Goal: Entertainment & Leisure: Browse casually

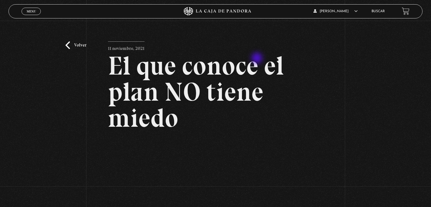
scroll to position [84, 0]
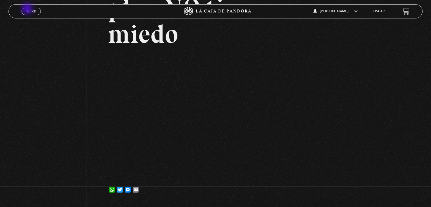
click at [28, 10] on span "Menu" at bounding box center [31, 11] width 9 height 3
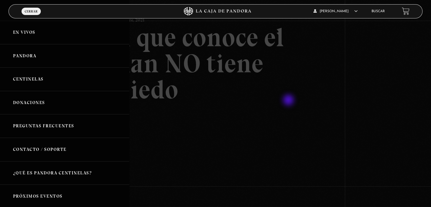
scroll to position [57, 0]
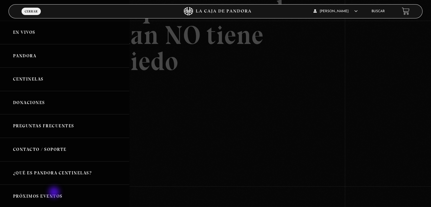
click at [55, 192] on link "Próximos Eventos" at bounding box center [64, 195] width 129 height 23
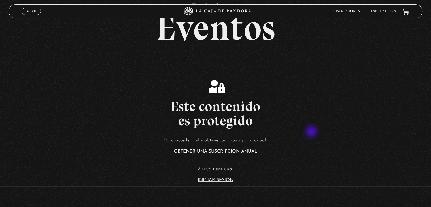
scroll to position [57, 0]
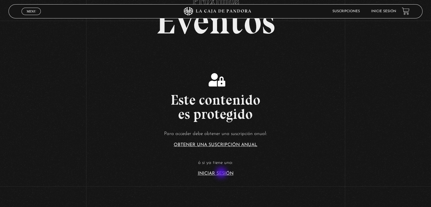
click at [222, 173] on link "Iniciar Sesión" at bounding box center [216, 173] width 36 height 5
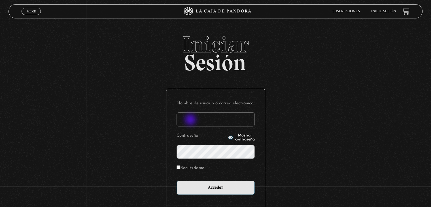
click at [191, 120] on input "Nombre de usuario o correo electrónico" at bounding box center [215, 119] width 78 height 14
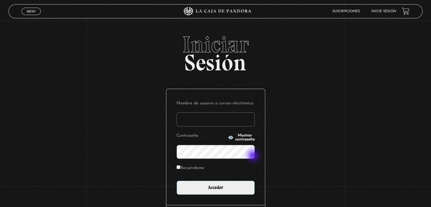
type input "aqueflo23@gmail.com"
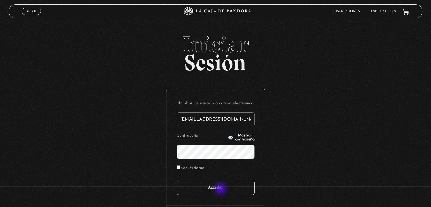
click at [221, 189] on input "Acceder" at bounding box center [215, 187] width 78 height 14
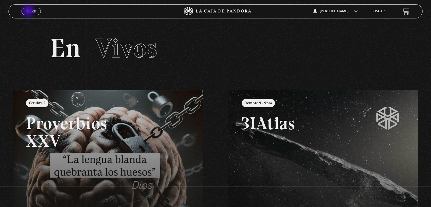
click at [29, 12] on span "Menu" at bounding box center [31, 11] width 9 height 3
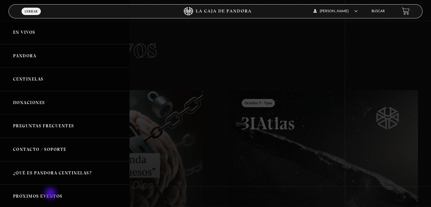
click at [51, 193] on link "Próximos Eventos" at bounding box center [64, 195] width 129 height 23
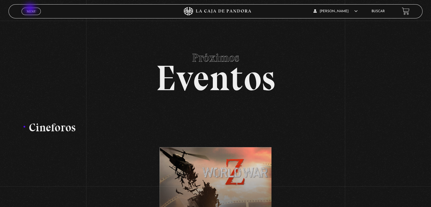
click at [31, 10] on span "Menu" at bounding box center [31, 11] width 9 height 3
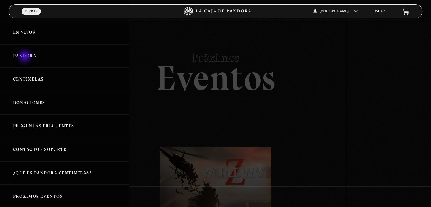
click at [25, 57] on link "Pandora" at bounding box center [64, 55] width 129 height 23
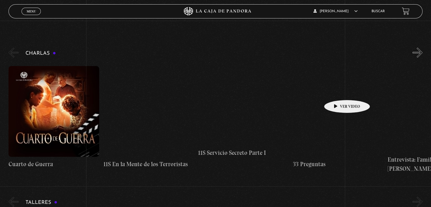
scroll to position [85, 0]
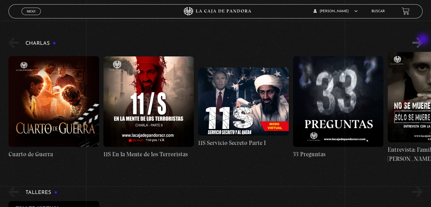
click at [422, 40] on button "»" at bounding box center [417, 43] width 10 height 10
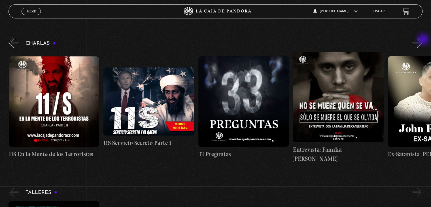
click at [422, 40] on button "»" at bounding box center [417, 43] width 10 height 10
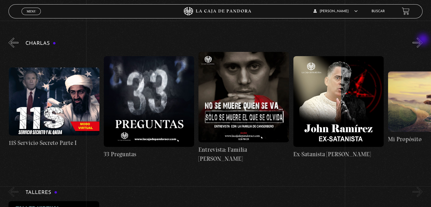
scroll to position [0, 189]
click at [422, 40] on button "»" at bounding box center [417, 43] width 10 height 10
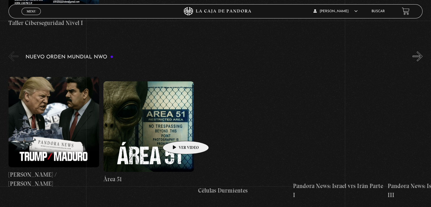
scroll to position [368, 0]
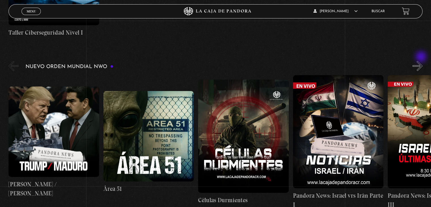
click at [421, 61] on button "»" at bounding box center [417, 66] width 10 height 10
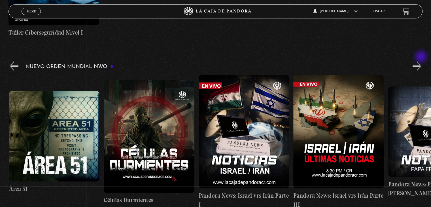
click at [421, 61] on button "»" at bounding box center [417, 66] width 10 height 10
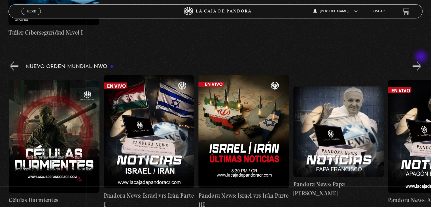
click at [421, 61] on button "»" at bounding box center [417, 66] width 10 height 10
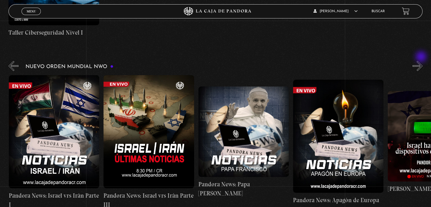
click at [421, 61] on button "»" at bounding box center [417, 66] width 10 height 10
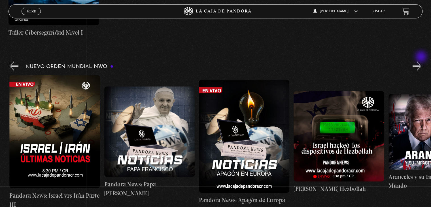
scroll to position [0, 378]
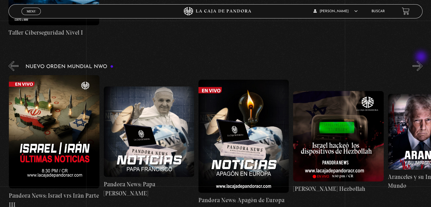
click at [421, 61] on button "»" at bounding box center [417, 66] width 10 height 10
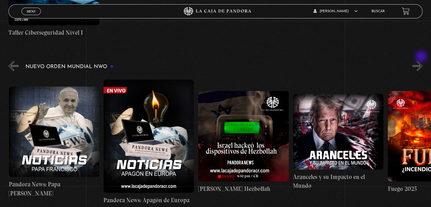
click at [421, 61] on button "»" at bounding box center [417, 66] width 10 height 10
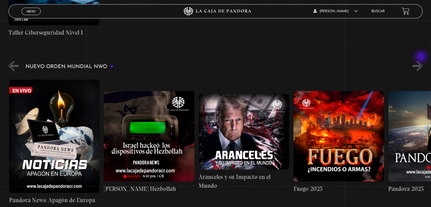
scroll to position [0, 568]
click at [421, 61] on button "»" at bounding box center [417, 66] width 10 height 10
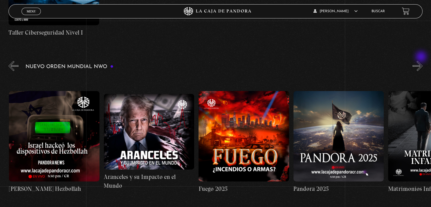
click at [421, 61] on button "»" at bounding box center [417, 66] width 10 height 10
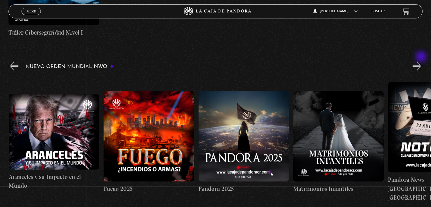
click at [421, 61] on button "»" at bounding box center [417, 66] width 10 height 10
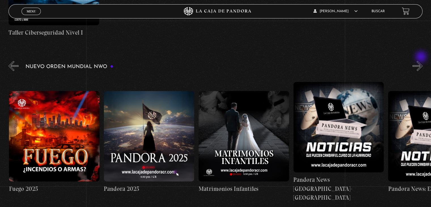
click at [421, 61] on button "»" at bounding box center [417, 66] width 10 height 10
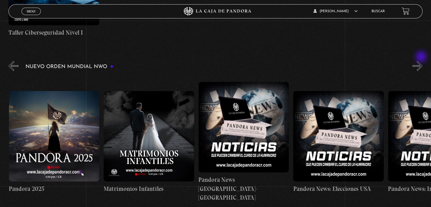
click at [421, 61] on button "»" at bounding box center [417, 66] width 10 height 10
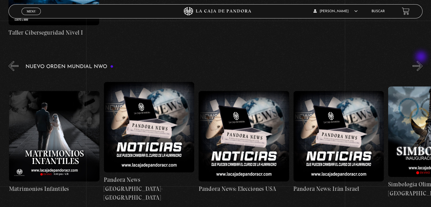
scroll to position [0, 1041]
click at [421, 61] on button "»" at bounding box center [417, 66] width 10 height 10
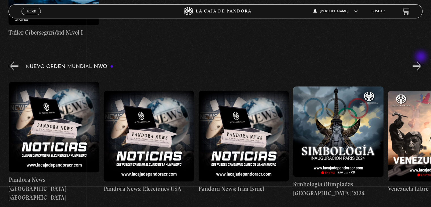
click at [421, 61] on button "»" at bounding box center [417, 66] width 10 height 10
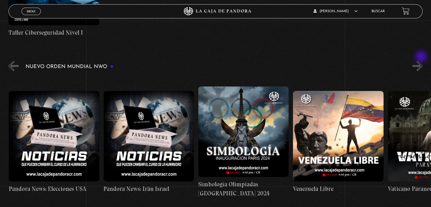
scroll to position [0, 1231]
click at [421, 61] on button "»" at bounding box center [417, 66] width 10 height 10
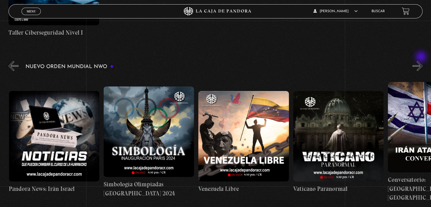
click at [421, 61] on button "»" at bounding box center [417, 66] width 10 height 10
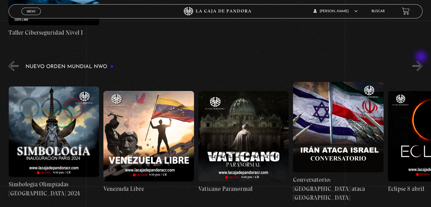
scroll to position [0, 1420]
click at [421, 61] on button "»" at bounding box center [417, 66] width 10 height 10
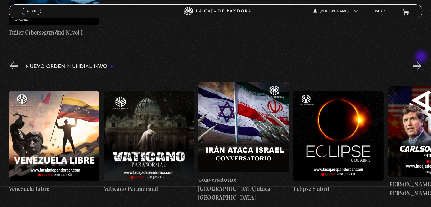
click at [421, 61] on button "»" at bounding box center [417, 66] width 10 height 10
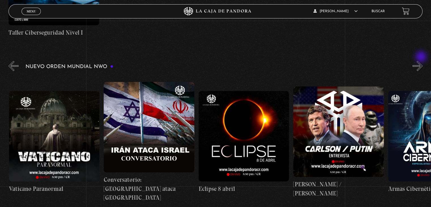
scroll to position [0, 1609]
click at [421, 61] on button "»" at bounding box center [417, 66] width 10 height 10
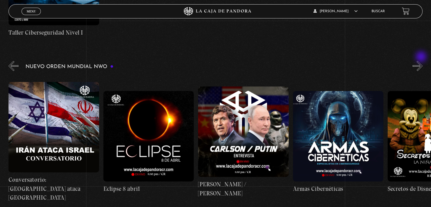
click at [421, 61] on button "»" at bounding box center [417, 66] width 10 height 10
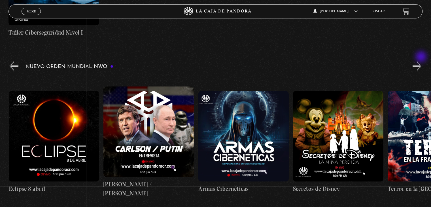
click at [421, 61] on button "»" at bounding box center [417, 66] width 10 height 10
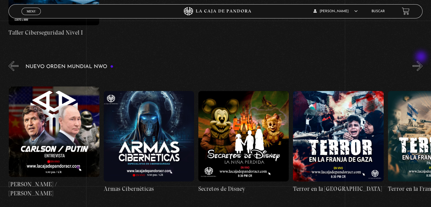
click at [421, 61] on button "»" at bounding box center [417, 66] width 10 height 10
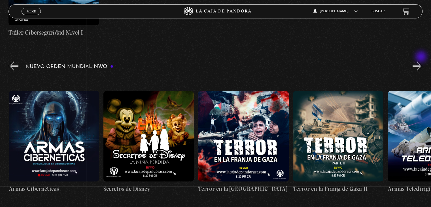
click at [421, 61] on button "»" at bounding box center [417, 66] width 10 height 10
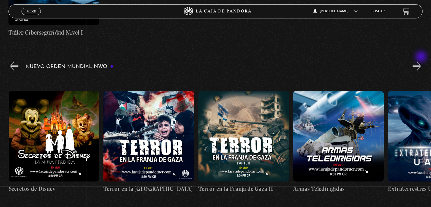
click at [421, 61] on button "»" at bounding box center [417, 66] width 10 height 10
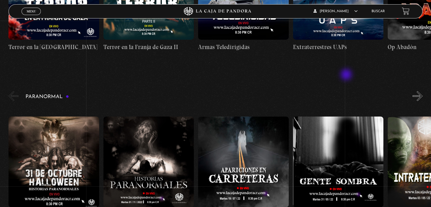
scroll to position [538, 0]
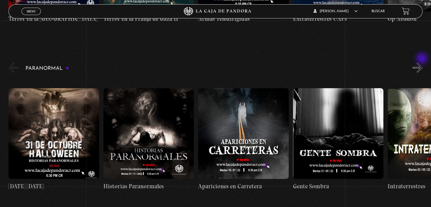
click at [422, 63] on button "»" at bounding box center [417, 68] width 10 height 10
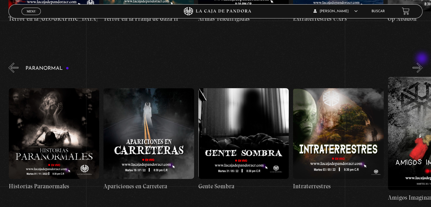
click at [422, 63] on button "»" at bounding box center [417, 68] width 10 height 10
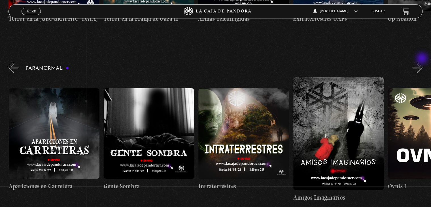
click at [422, 63] on button "»" at bounding box center [417, 68] width 10 height 10
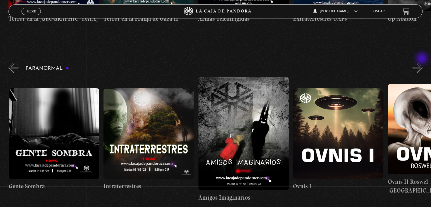
click at [422, 63] on button "»" at bounding box center [417, 68] width 10 height 10
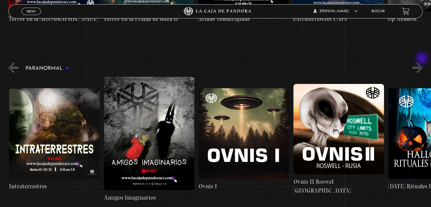
click at [422, 63] on button "»" at bounding box center [417, 68] width 10 height 10
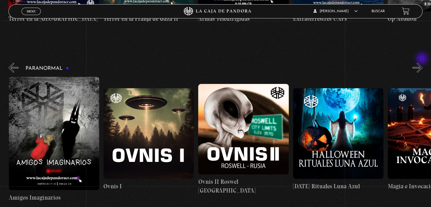
click at [422, 63] on button "»" at bounding box center [417, 68] width 10 height 10
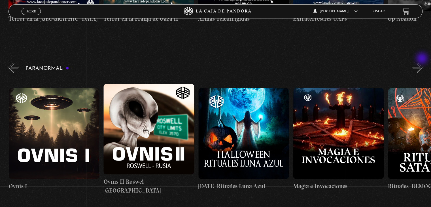
click at [422, 63] on button "»" at bounding box center [417, 68] width 10 height 10
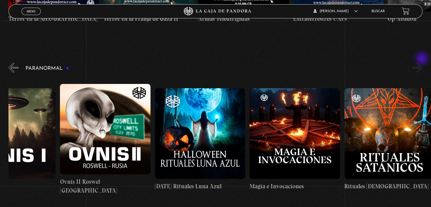
scroll to position [0, 615]
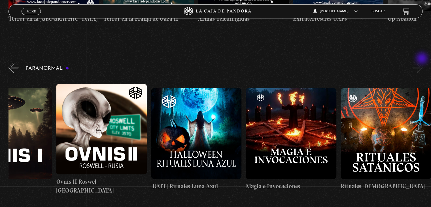
click at [422, 63] on button "»" at bounding box center [417, 68] width 10 height 10
click at [12, 63] on button "«" at bounding box center [13, 68] width 10 height 10
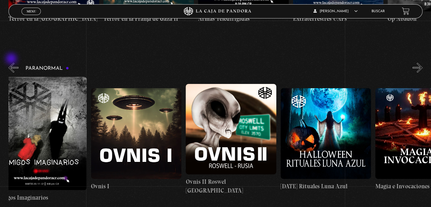
click at [12, 63] on button "«" at bounding box center [13, 68] width 10 height 10
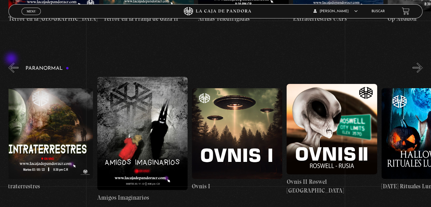
click at [12, 63] on button "«" at bounding box center [13, 68] width 10 height 10
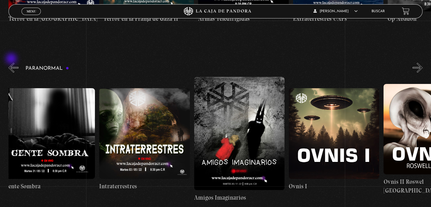
click at [12, 63] on button "«" at bounding box center [13, 68] width 10 height 10
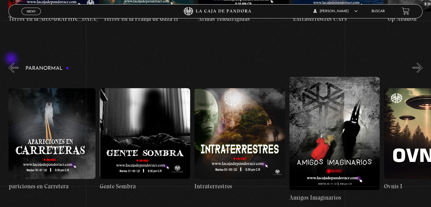
click at [12, 63] on button "«" at bounding box center [13, 68] width 10 height 10
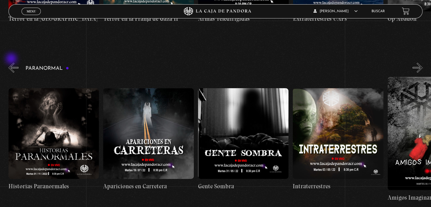
click at [12, 63] on button "«" at bounding box center [13, 68] width 10 height 10
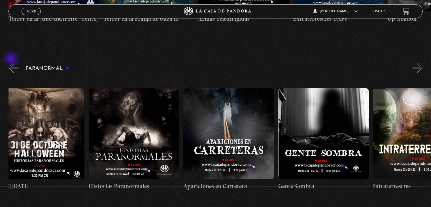
scroll to position [0, 3]
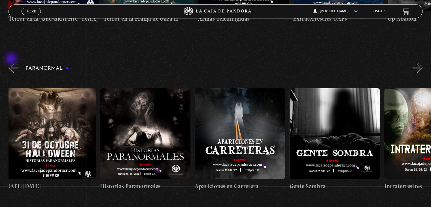
click at [12, 63] on button "«" at bounding box center [13, 68] width 10 height 10
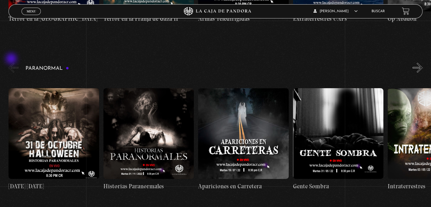
click at [12, 63] on button "«" at bounding box center [13, 68] width 10 height 10
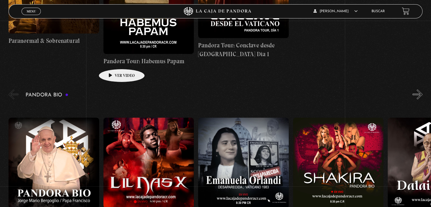
scroll to position [849, 0]
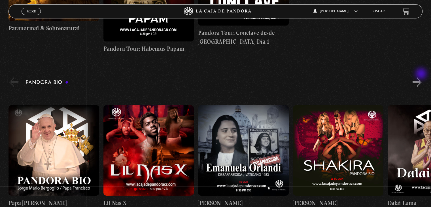
click at [421, 77] on button "»" at bounding box center [417, 82] width 10 height 10
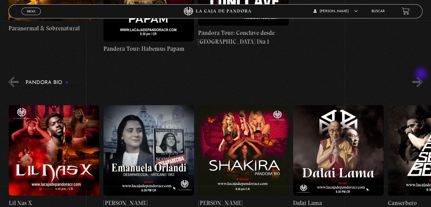
click at [421, 77] on button "»" at bounding box center [417, 82] width 10 height 10
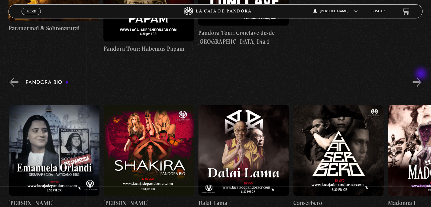
click at [421, 77] on button "»" at bounding box center [417, 82] width 10 height 10
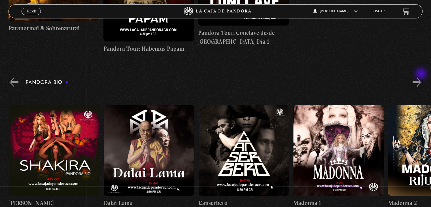
scroll to position [0, 284]
click at [421, 77] on button "»" at bounding box center [417, 82] width 10 height 10
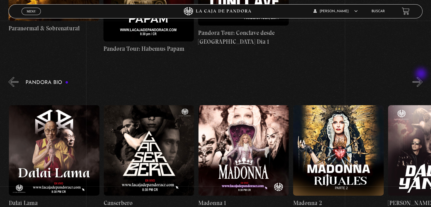
click at [421, 77] on button "»" at bounding box center [417, 82] width 10 height 10
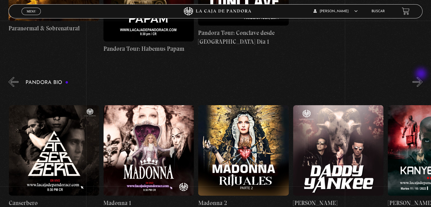
click at [421, 77] on button "»" at bounding box center [417, 82] width 10 height 10
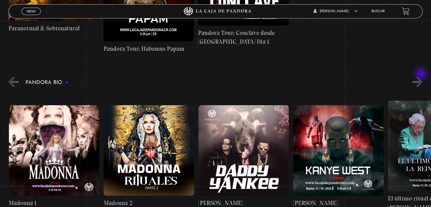
click at [421, 77] on button "»" at bounding box center [417, 82] width 10 height 10
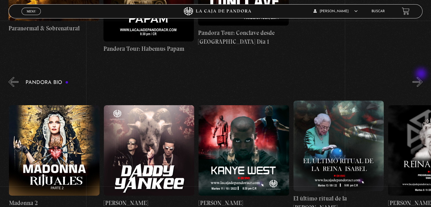
click at [421, 77] on button "»" at bounding box center [417, 82] width 10 height 10
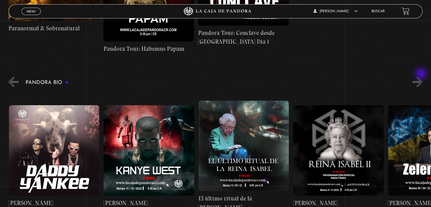
click at [421, 77] on button "»" at bounding box center [417, 82] width 10 height 10
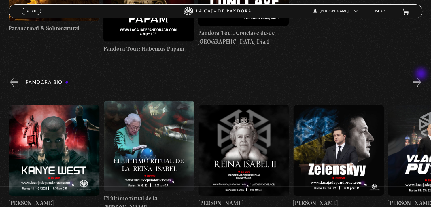
scroll to position [0, 852]
click at [421, 77] on button "»" at bounding box center [417, 82] width 10 height 10
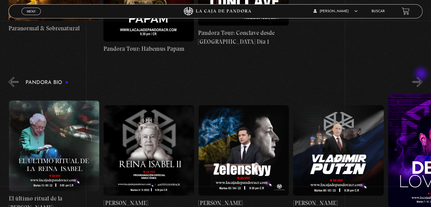
click at [421, 77] on button "»" at bounding box center [417, 82] width 10 height 10
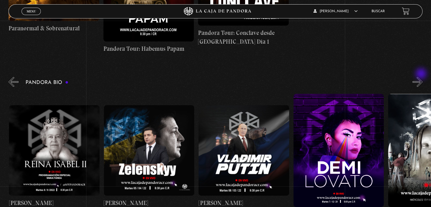
click at [421, 77] on button "»" at bounding box center [417, 82] width 10 height 10
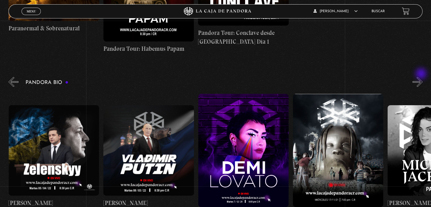
click at [421, 77] on button "»" at bounding box center [417, 82] width 10 height 10
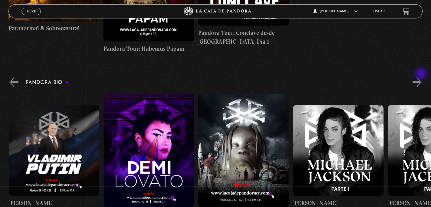
scroll to position [0, 1231]
click at [421, 77] on button "»" at bounding box center [417, 82] width 10 height 10
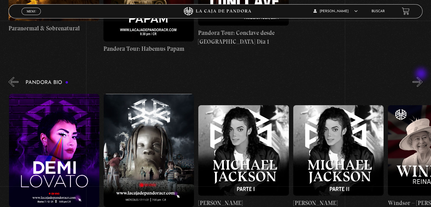
click at [421, 77] on button "»" at bounding box center [417, 82] width 10 height 10
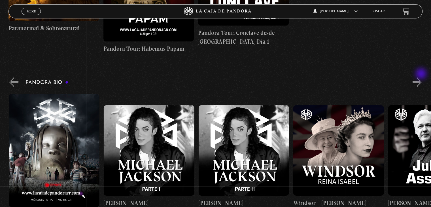
click at [421, 77] on button "»" at bounding box center [417, 82] width 10 height 10
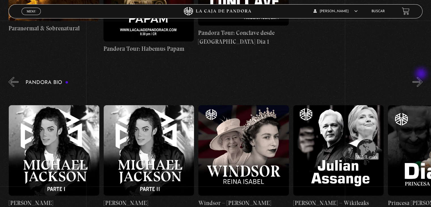
click at [421, 77] on button "»" at bounding box center [417, 82] width 10 height 10
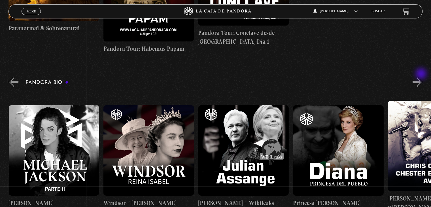
click at [421, 77] on button "»" at bounding box center [417, 82] width 10 height 10
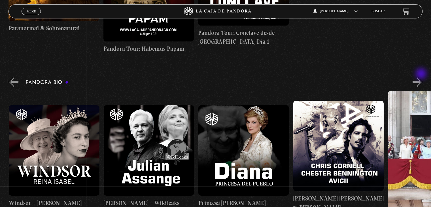
scroll to position [0, 1704]
click at [421, 77] on button "»" at bounding box center [417, 82] width 10 height 10
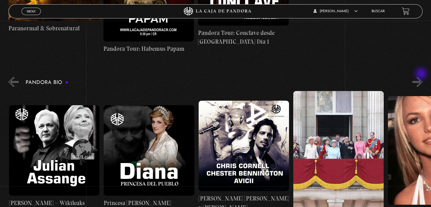
scroll to position [0, 1799]
click at [421, 77] on button "»" at bounding box center [417, 82] width 10 height 10
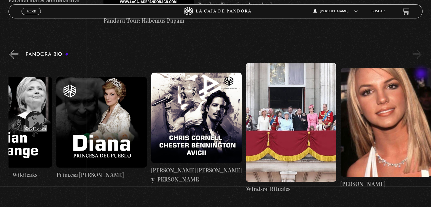
scroll to position [878, 0]
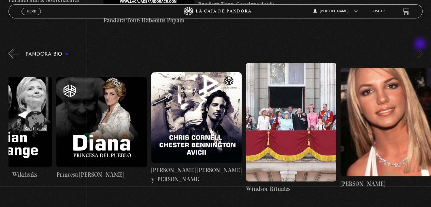
click at [420, 48] on button "»" at bounding box center [417, 53] width 10 height 10
click at [16, 48] on button "«" at bounding box center [13, 53] width 10 height 10
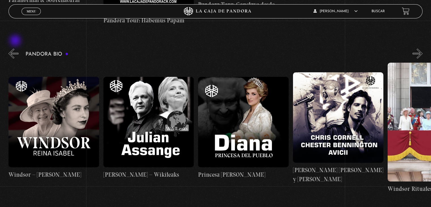
click at [16, 48] on button "«" at bounding box center [13, 53] width 10 height 10
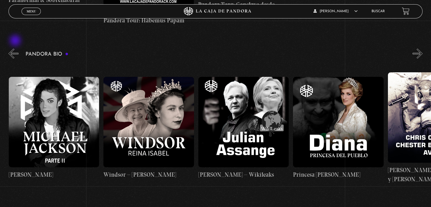
click at [16, 48] on button "«" at bounding box center [13, 53] width 10 height 10
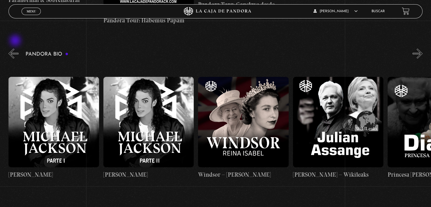
click at [16, 48] on button "«" at bounding box center [13, 53] width 10 height 10
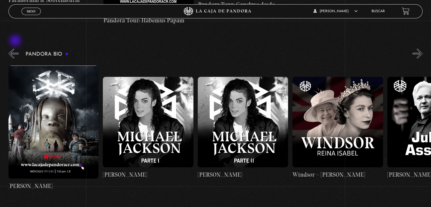
click at [16, 48] on button "«" at bounding box center [13, 53] width 10 height 10
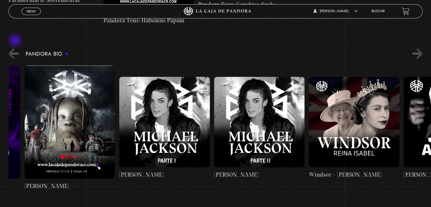
click at [16, 48] on button "«" at bounding box center [13, 53] width 10 height 10
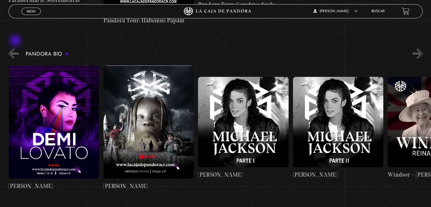
click at [16, 48] on button "«" at bounding box center [13, 53] width 10 height 10
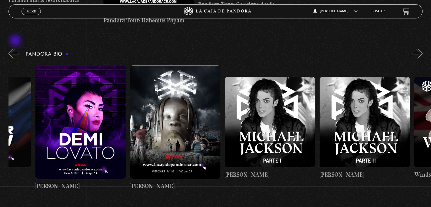
click at [16, 48] on button "«" at bounding box center [13, 53] width 10 height 10
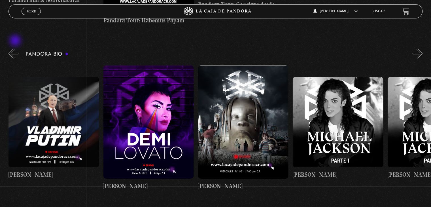
click at [16, 48] on button "«" at bounding box center [13, 53] width 10 height 10
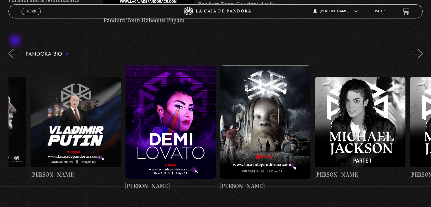
click at [16, 48] on button "«" at bounding box center [13, 53] width 10 height 10
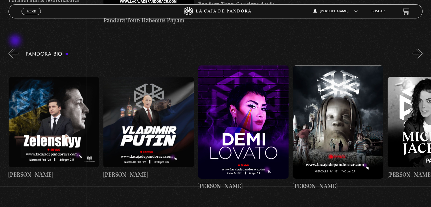
click at [16, 48] on button "«" at bounding box center [13, 53] width 10 height 10
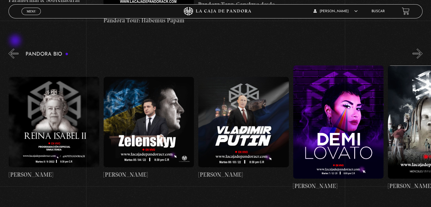
click at [16, 48] on button "«" at bounding box center [13, 53] width 10 height 10
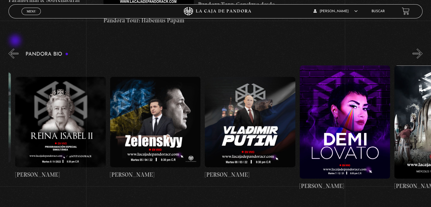
click at [16, 48] on button "«" at bounding box center [13, 53] width 10 height 10
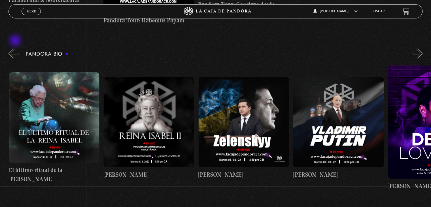
click at [16, 48] on button "«" at bounding box center [13, 53] width 10 height 10
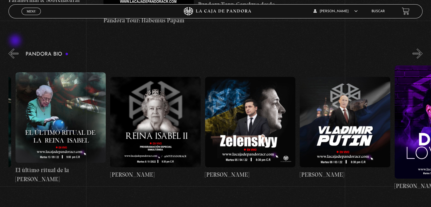
click at [16, 48] on button "«" at bounding box center [13, 53] width 10 height 10
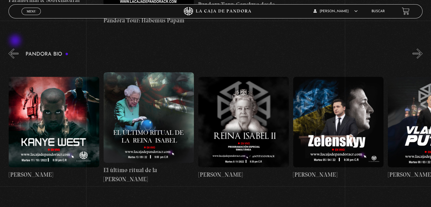
click at [16, 48] on button "«" at bounding box center [13, 53] width 10 height 10
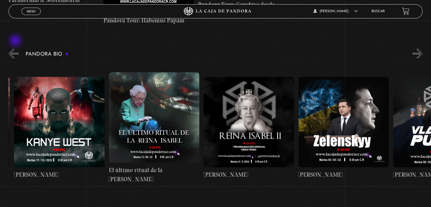
click at [16, 48] on button "«" at bounding box center [13, 53] width 10 height 10
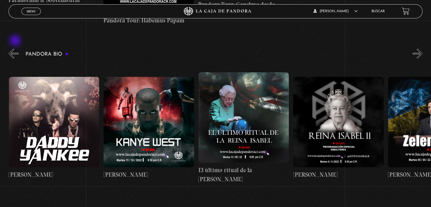
click at [16, 48] on button "«" at bounding box center [13, 53] width 10 height 10
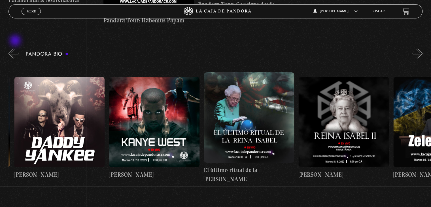
click at [16, 48] on button "«" at bounding box center [13, 53] width 10 height 10
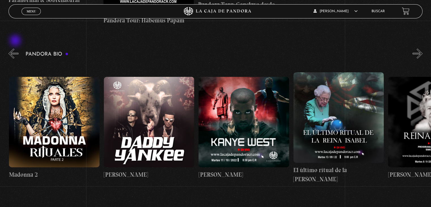
click at [16, 48] on button "«" at bounding box center [13, 53] width 10 height 10
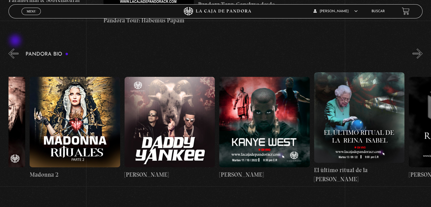
click at [16, 48] on button "«" at bounding box center [13, 53] width 10 height 10
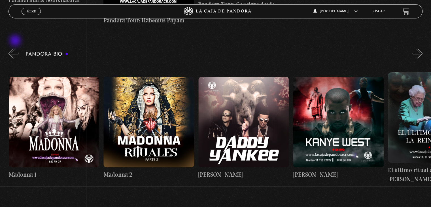
click at [16, 48] on button "«" at bounding box center [13, 53] width 10 height 10
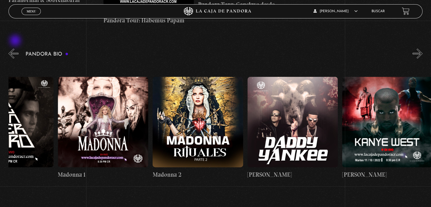
click at [16, 48] on button "«" at bounding box center [13, 53] width 10 height 10
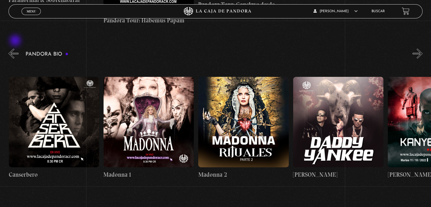
click at [16, 48] on button "«" at bounding box center [13, 53] width 10 height 10
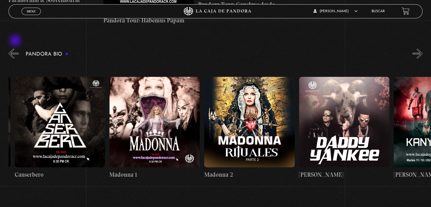
click at [16, 48] on button "«" at bounding box center [13, 53] width 10 height 10
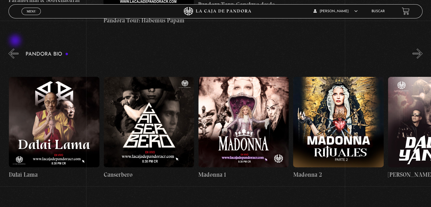
click at [16, 48] on button "«" at bounding box center [13, 53] width 10 height 10
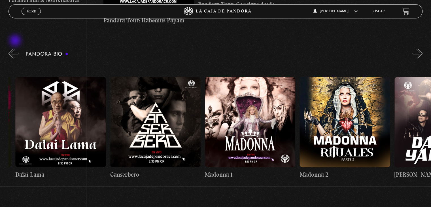
click at [16, 48] on button "«" at bounding box center [13, 53] width 10 height 10
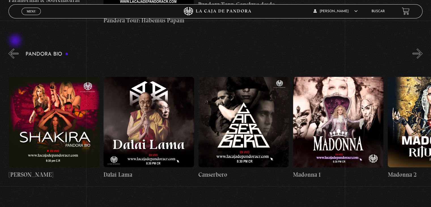
click at [16, 48] on button "«" at bounding box center [13, 53] width 10 height 10
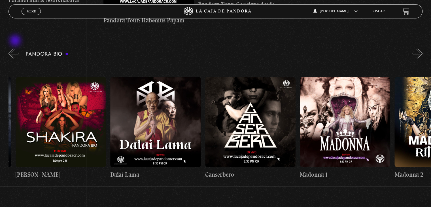
click at [16, 48] on button "«" at bounding box center [13, 53] width 10 height 10
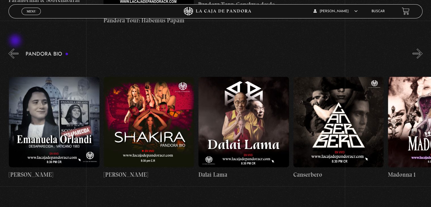
click at [16, 48] on button "«" at bounding box center [13, 53] width 10 height 10
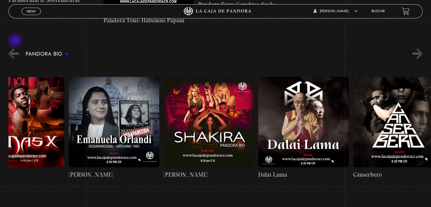
click at [16, 48] on button "«" at bounding box center [13, 53] width 10 height 10
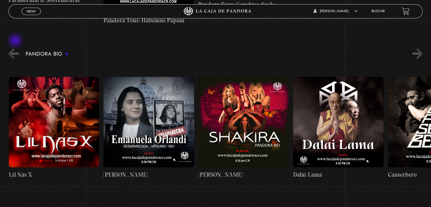
click at [16, 48] on button "«" at bounding box center [13, 53] width 10 height 10
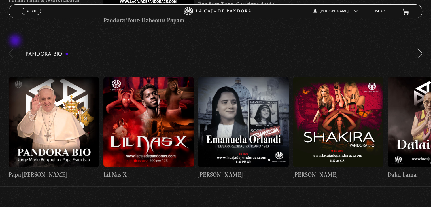
scroll to position [0, 0]
click at [16, 48] on button "«" at bounding box center [13, 53] width 10 height 10
click at [10, 48] on button "«" at bounding box center [13, 53] width 10 height 10
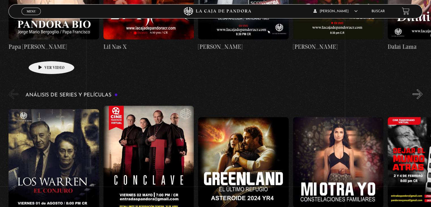
scroll to position [1019, 0]
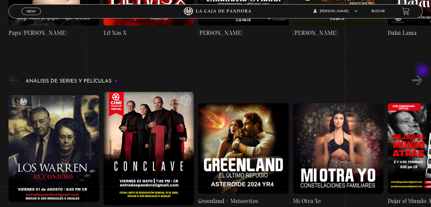
click at [422, 75] on button "»" at bounding box center [417, 80] width 10 height 10
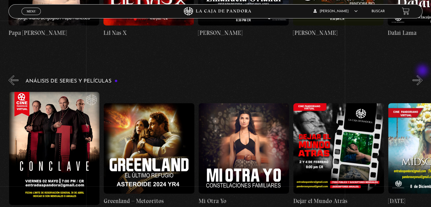
scroll to position [0, 95]
click at [422, 75] on button "»" at bounding box center [417, 80] width 10 height 10
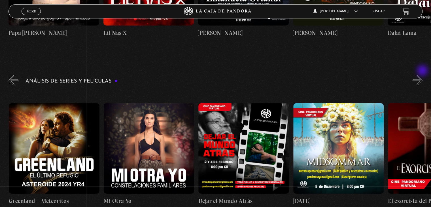
scroll to position [0, 189]
click at [422, 75] on button "»" at bounding box center [417, 80] width 10 height 10
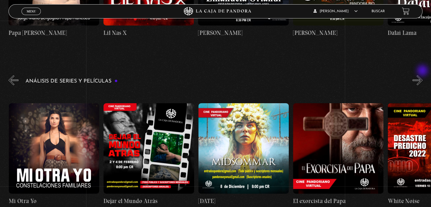
click at [422, 75] on button "»" at bounding box center [417, 80] width 10 height 10
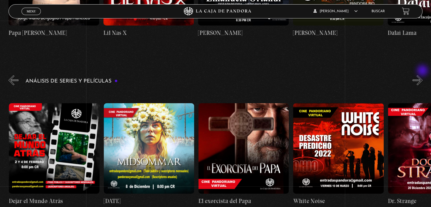
click at [422, 75] on button "»" at bounding box center [417, 80] width 10 height 10
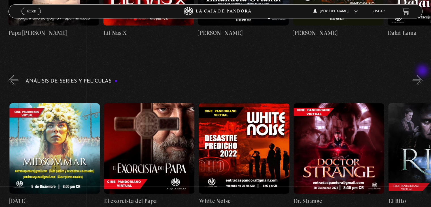
scroll to position [0, 473]
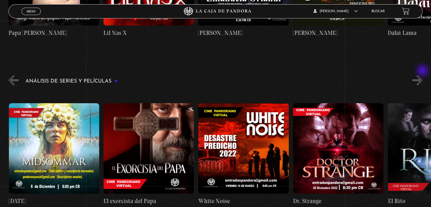
click at [422, 75] on button "»" at bounding box center [417, 80] width 10 height 10
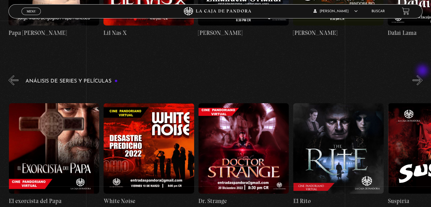
click at [422, 75] on button "»" at bounding box center [417, 80] width 10 height 10
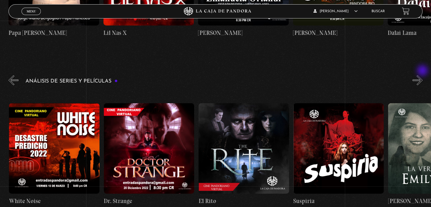
scroll to position [0, 662]
click at [422, 75] on button "»" at bounding box center [417, 80] width 10 height 10
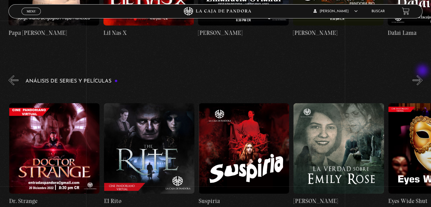
scroll to position [0, 757]
click at [422, 75] on button "»" at bounding box center [417, 80] width 10 height 10
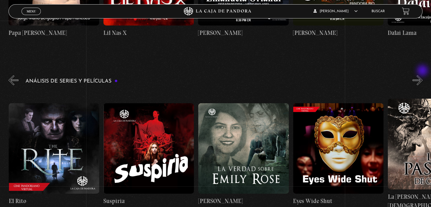
click at [422, 75] on button "»" at bounding box center [417, 80] width 10 height 10
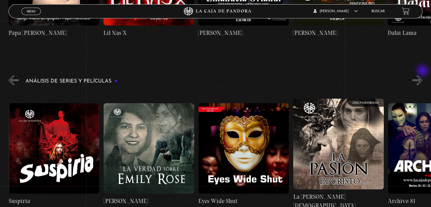
click at [422, 75] on button "»" at bounding box center [417, 80] width 10 height 10
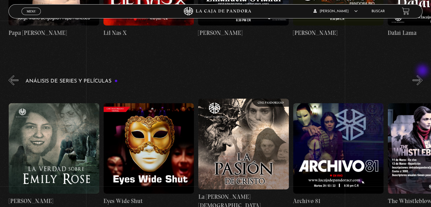
click at [422, 75] on button "»" at bounding box center [417, 80] width 10 height 10
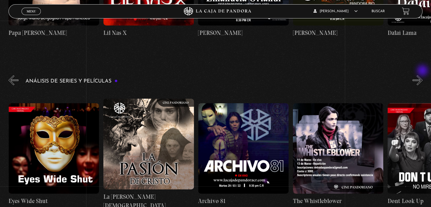
click at [422, 75] on button "»" at bounding box center [417, 80] width 10 height 10
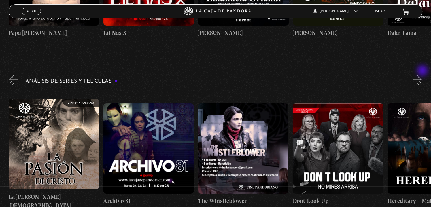
click at [422, 75] on button "»" at bounding box center [417, 80] width 10 height 10
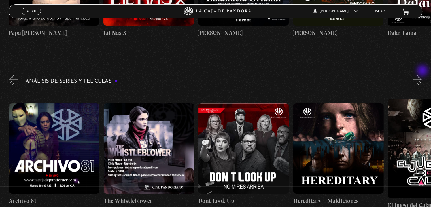
scroll to position [0, 1325]
click at [422, 75] on button "»" at bounding box center [417, 80] width 10 height 10
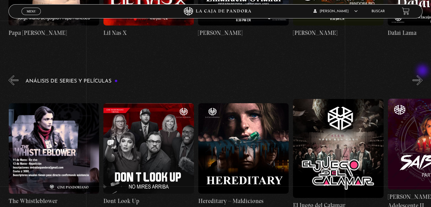
scroll to position [0, 1420]
click at [422, 75] on button "»" at bounding box center [417, 80] width 10 height 10
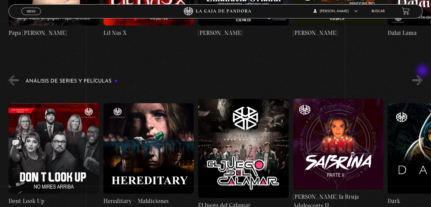
click at [422, 75] on button "»" at bounding box center [417, 80] width 10 height 10
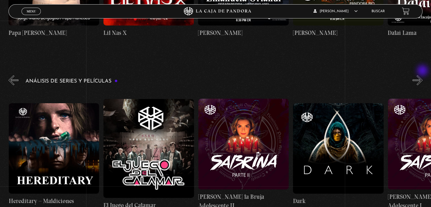
click at [422, 75] on button "»" at bounding box center [417, 80] width 10 height 10
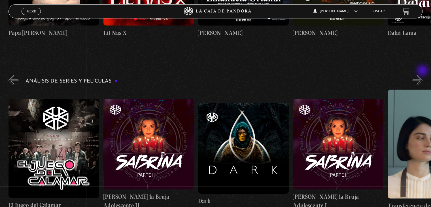
click at [422, 75] on button "»" at bounding box center [417, 80] width 10 height 10
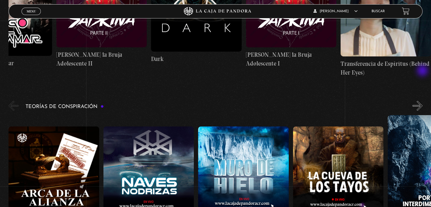
scroll to position [1189, 0]
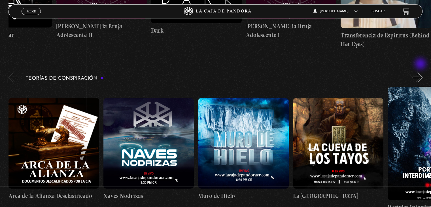
click at [421, 72] on button "»" at bounding box center [417, 77] width 10 height 10
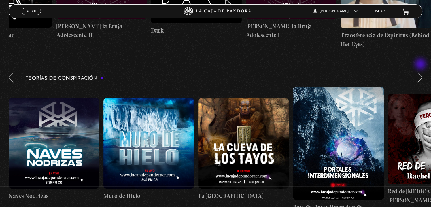
click at [421, 72] on button "»" at bounding box center [417, 77] width 10 height 10
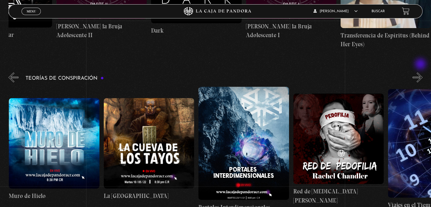
scroll to position [0, 189]
click at [421, 72] on button "»" at bounding box center [417, 77] width 10 height 10
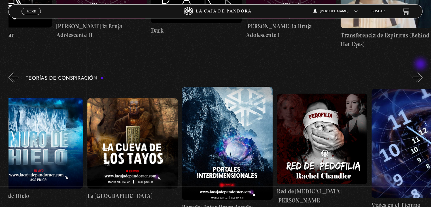
scroll to position [0, 236]
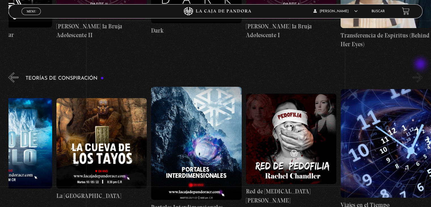
click at [421, 72] on button "»" at bounding box center [417, 77] width 10 height 10
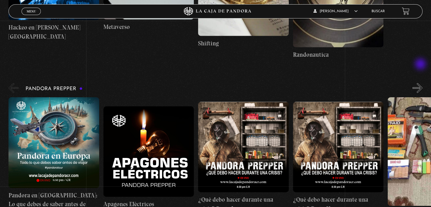
scroll to position [1529, 0]
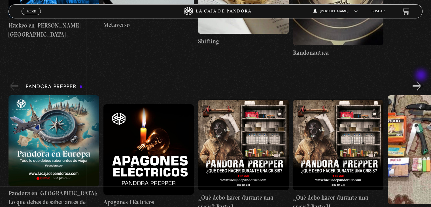
click at [421, 81] on button "»" at bounding box center [417, 86] width 10 height 10
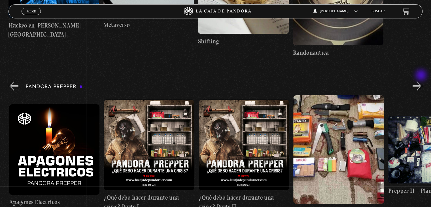
click at [421, 81] on button "»" at bounding box center [417, 86] width 10 height 10
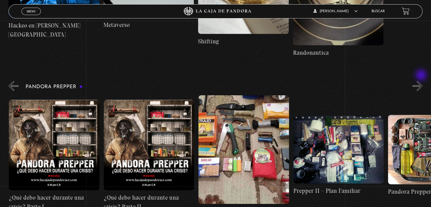
click at [421, 81] on button "»" at bounding box center [417, 86] width 10 height 10
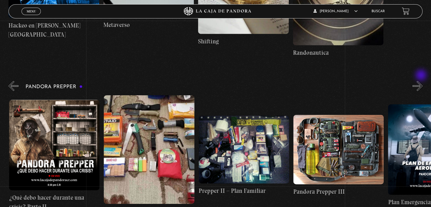
click at [421, 81] on button "»" at bounding box center [417, 86] width 10 height 10
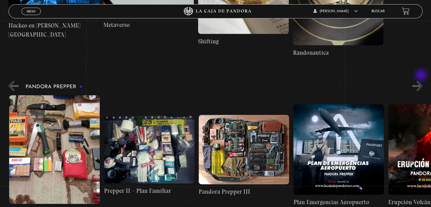
scroll to position [0, 378]
click at [421, 81] on button "»" at bounding box center [417, 86] width 10 height 10
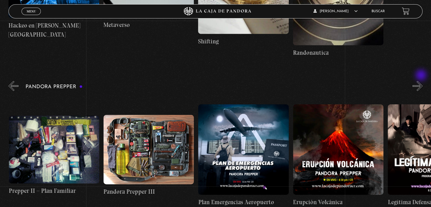
click at [421, 81] on button "»" at bounding box center [417, 86] width 10 height 10
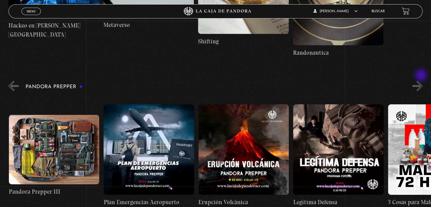
click at [421, 81] on button "»" at bounding box center [417, 86] width 10 height 10
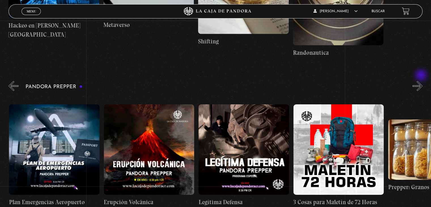
click at [421, 81] on button "»" at bounding box center [417, 86] width 10 height 10
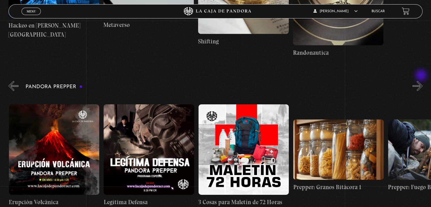
click at [421, 81] on button "»" at bounding box center [417, 86] width 10 height 10
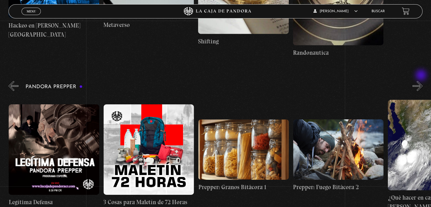
click at [421, 81] on button "»" at bounding box center [417, 86] width 10 height 10
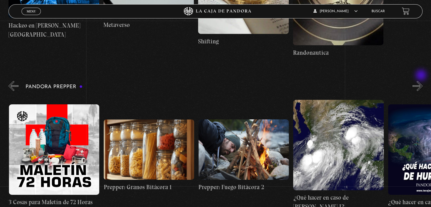
scroll to position [0, 947]
click at [421, 81] on button "»" at bounding box center [417, 86] width 10 height 10
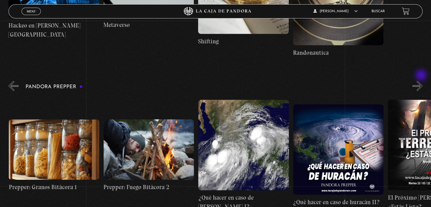
click at [421, 81] on button "»" at bounding box center [417, 86] width 10 height 10
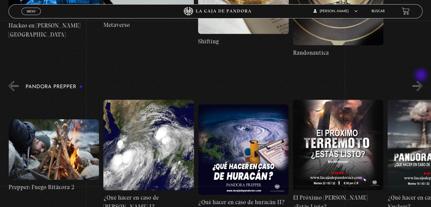
click at [421, 81] on button "»" at bounding box center [417, 86] width 10 height 10
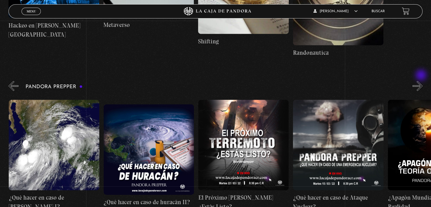
click at [421, 81] on button "»" at bounding box center [417, 86] width 10 height 10
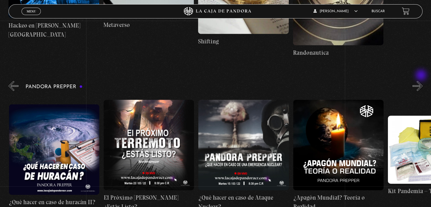
click at [421, 81] on button "»" at bounding box center [417, 86] width 10 height 10
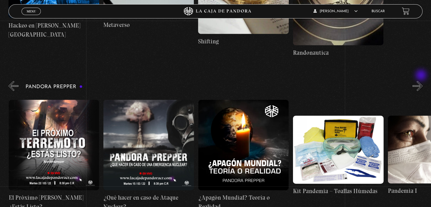
click at [421, 81] on button "»" at bounding box center [417, 86] width 10 height 10
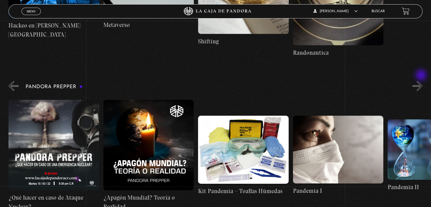
click at [421, 81] on button "»" at bounding box center [417, 86] width 10 height 10
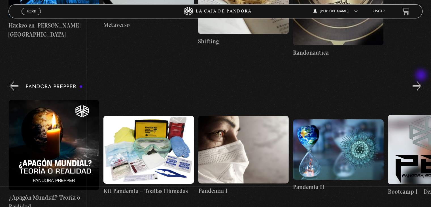
click at [421, 81] on button "»" at bounding box center [417, 86] width 10 height 10
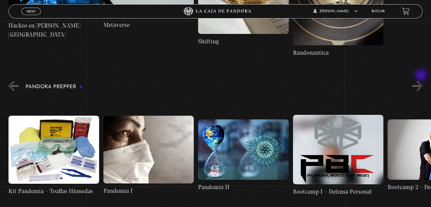
click at [421, 81] on button "»" at bounding box center [417, 86] width 10 height 10
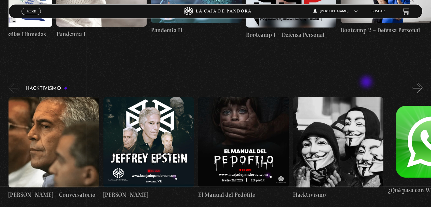
scroll to position [1698, 0]
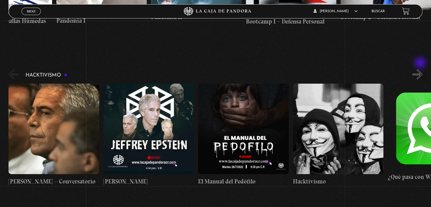
click at [420, 69] on button "»" at bounding box center [417, 74] width 10 height 10
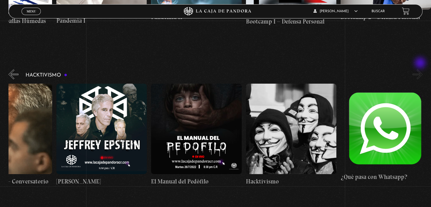
scroll to position [0, 47]
click at [420, 69] on button "»" at bounding box center [417, 74] width 10 height 10
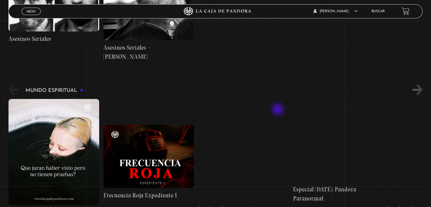
scroll to position [1982, 0]
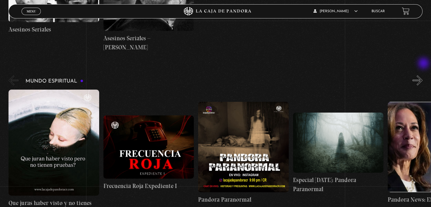
click at [422, 75] on button "»" at bounding box center [417, 80] width 10 height 10
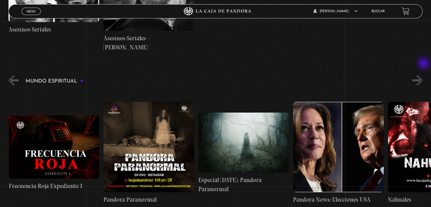
click at [422, 75] on button "»" at bounding box center [417, 80] width 10 height 10
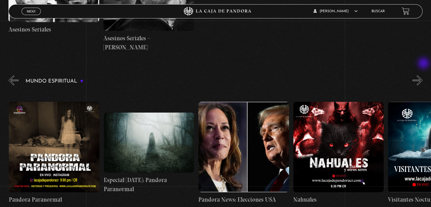
scroll to position [0, 189]
click at [422, 75] on button "»" at bounding box center [417, 80] width 10 height 10
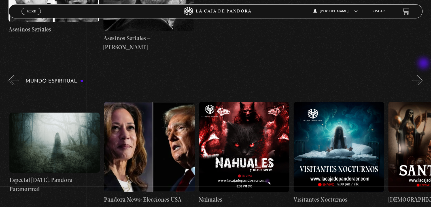
scroll to position [0, 284]
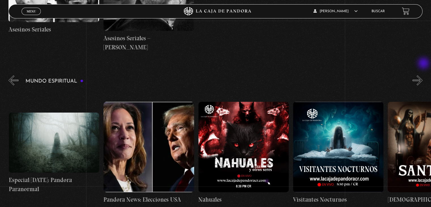
click at [422, 75] on button "»" at bounding box center [417, 80] width 10 height 10
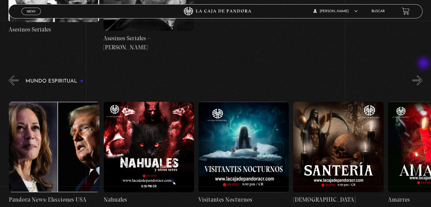
click at [422, 75] on button "»" at bounding box center [417, 80] width 10 height 10
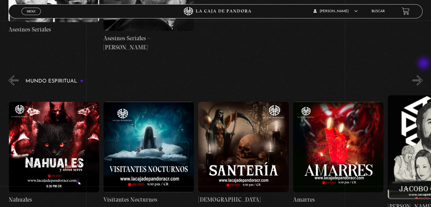
click at [422, 75] on button "»" at bounding box center [417, 80] width 10 height 10
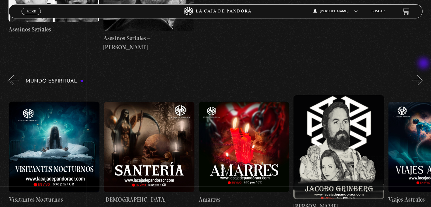
scroll to position [0, 568]
click at [422, 75] on button "»" at bounding box center [417, 80] width 10 height 10
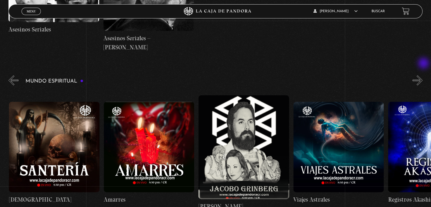
click at [422, 75] on button "»" at bounding box center [417, 80] width 10 height 10
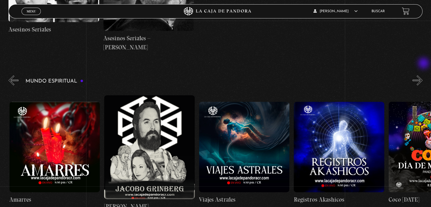
scroll to position [0, 757]
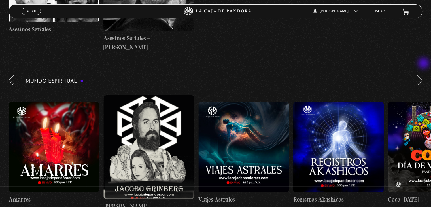
click at [422, 75] on button "»" at bounding box center [417, 80] width 10 height 10
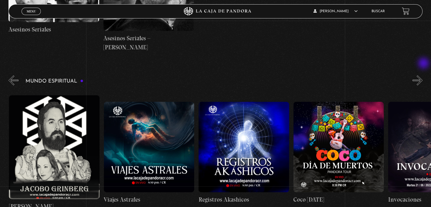
click at [422, 75] on button "»" at bounding box center [417, 80] width 10 height 10
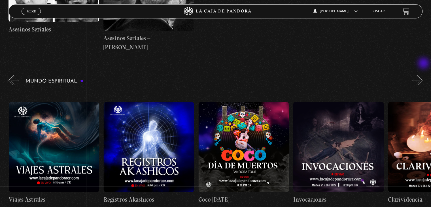
click at [422, 75] on button "»" at bounding box center [417, 80] width 10 height 10
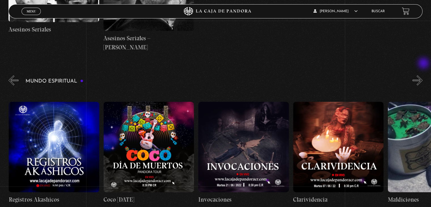
click at [422, 75] on button "»" at bounding box center [417, 80] width 10 height 10
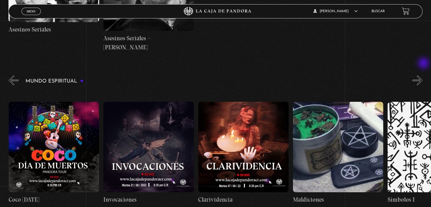
click at [422, 75] on button "»" at bounding box center [417, 80] width 10 height 10
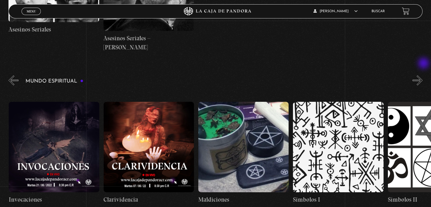
scroll to position [0, 1231]
click at [422, 75] on button "»" at bounding box center [417, 80] width 10 height 10
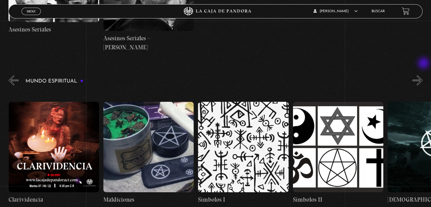
click at [422, 75] on button "»" at bounding box center [417, 80] width 10 height 10
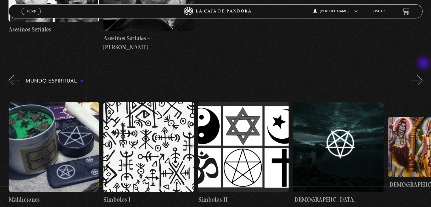
scroll to position [0, 1420]
click at [422, 75] on button "»" at bounding box center [417, 80] width 10 height 10
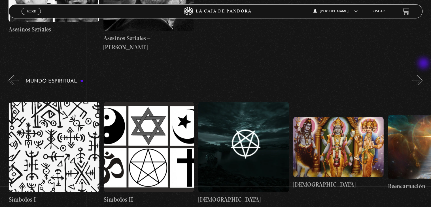
scroll to position [0, 1515]
click at [422, 75] on button "»" at bounding box center [417, 80] width 10 height 10
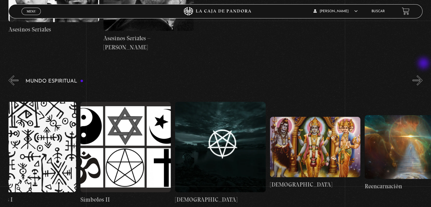
scroll to position [0, 1562]
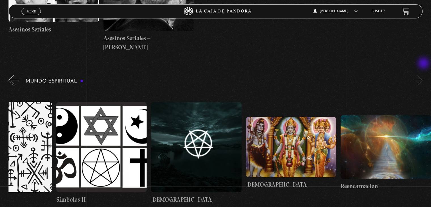
click at [422, 75] on button "»" at bounding box center [417, 80] width 10 height 10
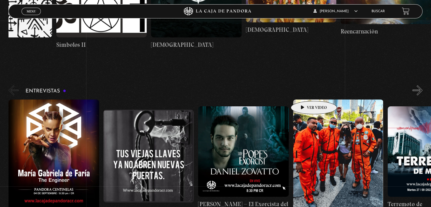
scroll to position [2151, 0]
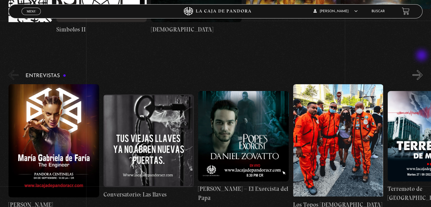
click at [422, 70] on button "»" at bounding box center [417, 75] width 10 height 10
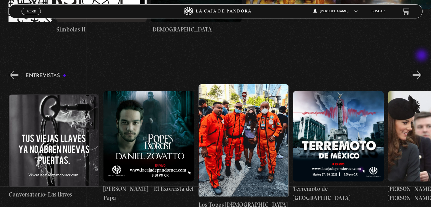
click at [422, 70] on button "»" at bounding box center [417, 75] width 10 height 10
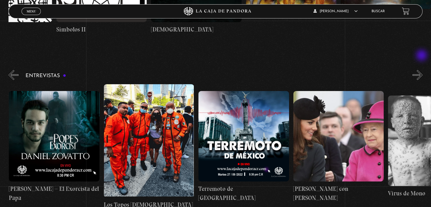
scroll to position [0, 189]
click at [422, 70] on button "»" at bounding box center [417, 75] width 10 height 10
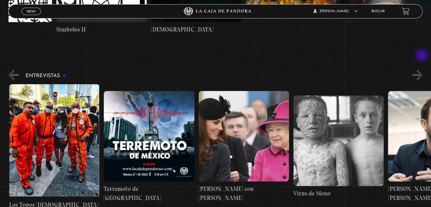
scroll to position [0, 284]
click at [422, 70] on button "»" at bounding box center [417, 75] width 10 height 10
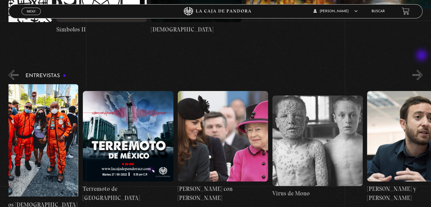
scroll to position [0, 331]
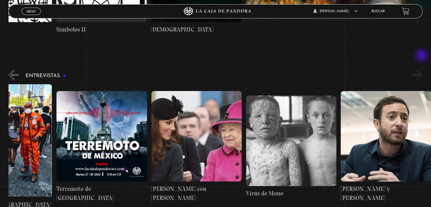
click at [422, 70] on button "»" at bounding box center [417, 75] width 10 height 10
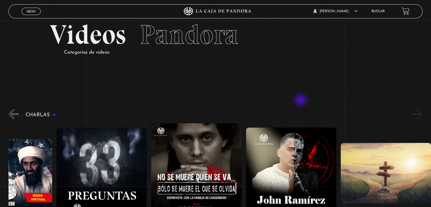
scroll to position [0, 0]
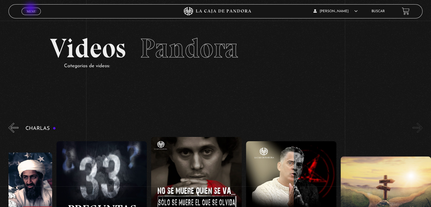
click at [31, 10] on span "Menu" at bounding box center [31, 11] width 9 height 3
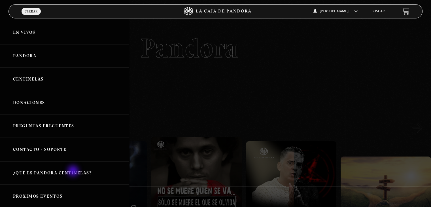
click at [74, 171] on link "¿Qué es Pandora Centinelas?" at bounding box center [64, 172] width 129 height 23
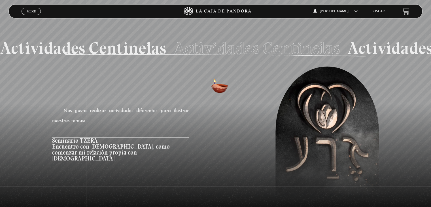
scroll to position [609, 0]
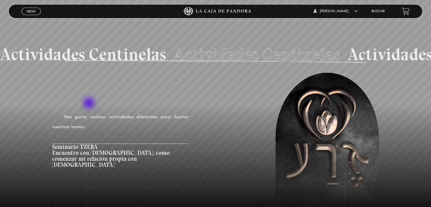
click at [89, 143] on article "Seminario TZERA Encuentro con [DEMOGRAPHIC_DATA], como comenzar mi relación pro…" at bounding box center [120, 153] width 136 height 20
click at [74, 112] on div "Nos gusta realizar actividades diferentes para ilustrar nuestros temas: Seminar…" at bounding box center [120, 137] width 136 height 51
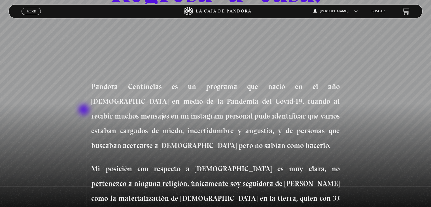
scroll to position [0, 0]
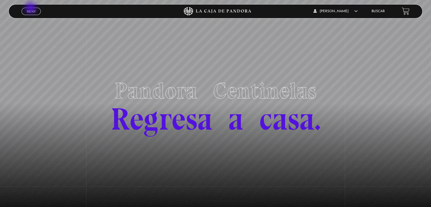
click at [31, 9] on link "Menu Cerrar" at bounding box center [31, 11] width 19 height 7
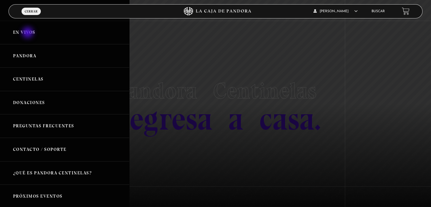
click at [28, 33] on link "En vivos" at bounding box center [64, 32] width 129 height 23
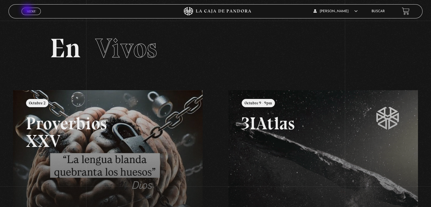
click at [28, 10] on span "Menu" at bounding box center [31, 11] width 9 height 3
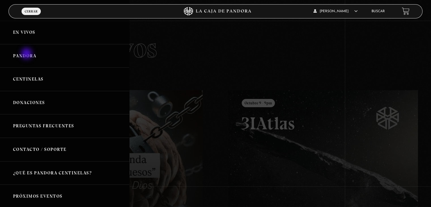
click at [27, 54] on link "Pandora" at bounding box center [64, 55] width 129 height 23
